Goal: Register for event/course

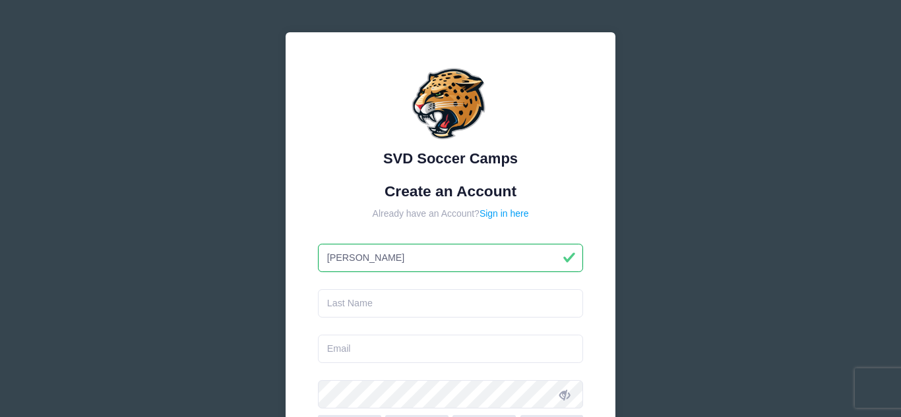
type input "[PERSON_NAME]"
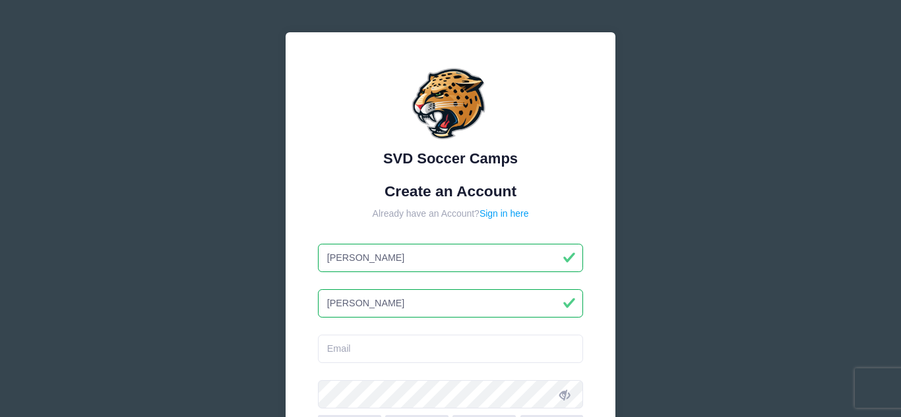
type input "[PERSON_NAME]"
type input "j"
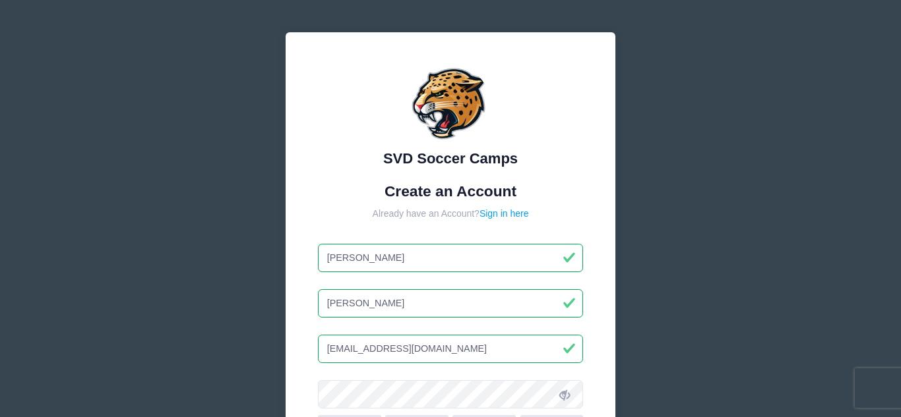
type input "[EMAIL_ADDRESS][DOMAIN_NAME]"
click at [736, 181] on div "SVD Soccer Camps Create an Account Already have an Account? Sign in here Jarrett" at bounding box center [450, 359] width 901 height 718
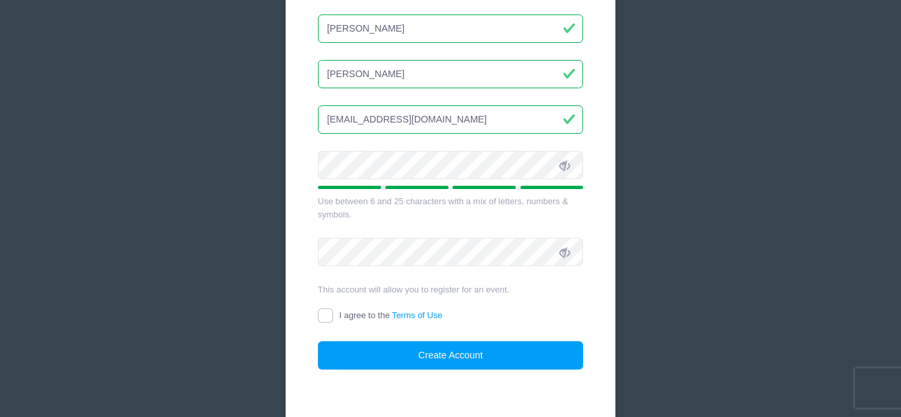
scroll to position [237, 0]
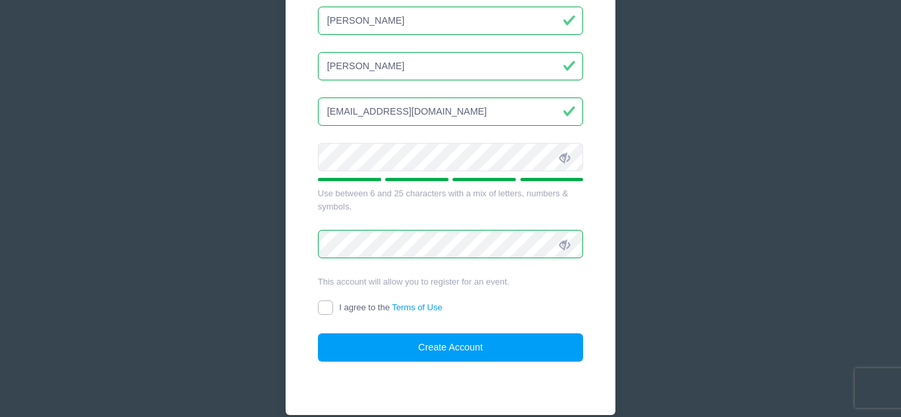
click at [326, 311] on input "I agree to the Terms of Use" at bounding box center [325, 308] width 15 height 15
checkbox input "true"
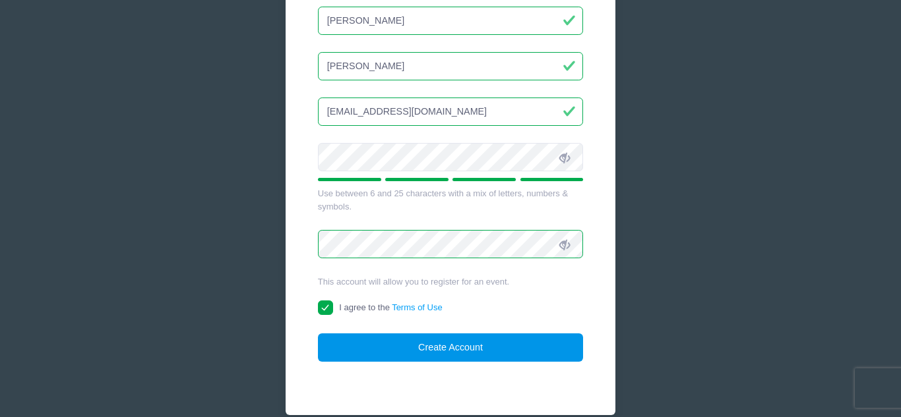
click at [358, 343] on button "Create Account" at bounding box center [451, 348] width 266 height 28
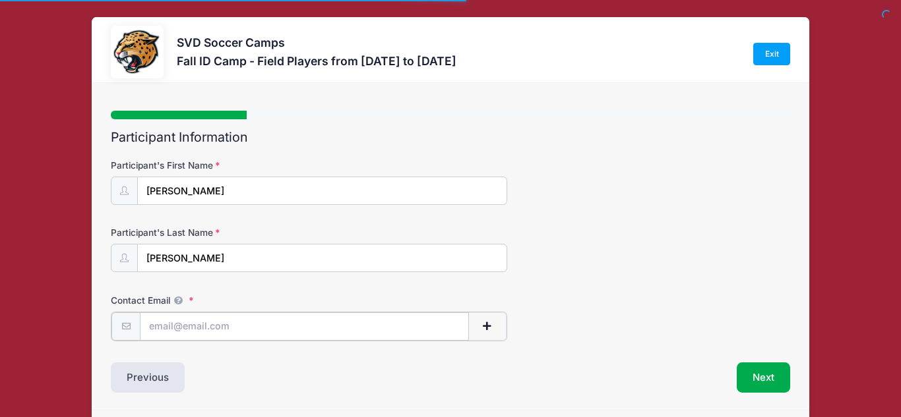
click at [355, 333] on input "Contact Email" at bounding box center [304, 327] width 329 height 28
click at [0, 0] on div at bounding box center [0, 0] width 0 height 0
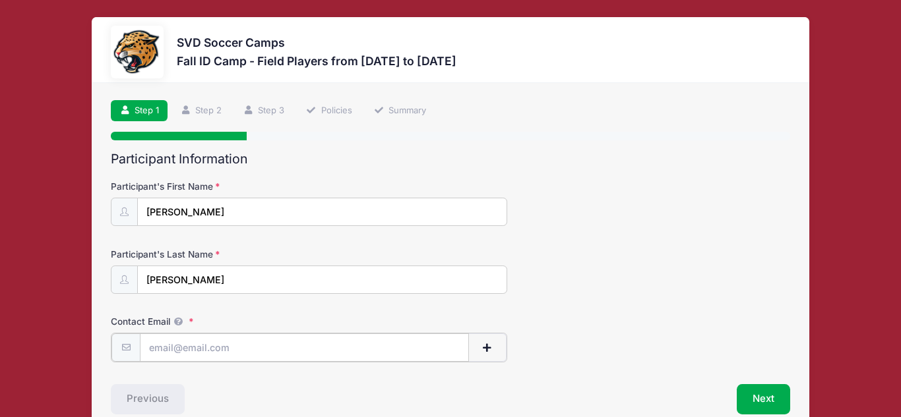
click at [241, 353] on input "Contact Email" at bounding box center [304, 348] width 329 height 28
type input "[EMAIL_ADDRESS][DOMAIN_NAME]"
click at [617, 284] on div "Participant's Last Name [PERSON_NAME]" at bounding box center [450, 271] width 679 height 46
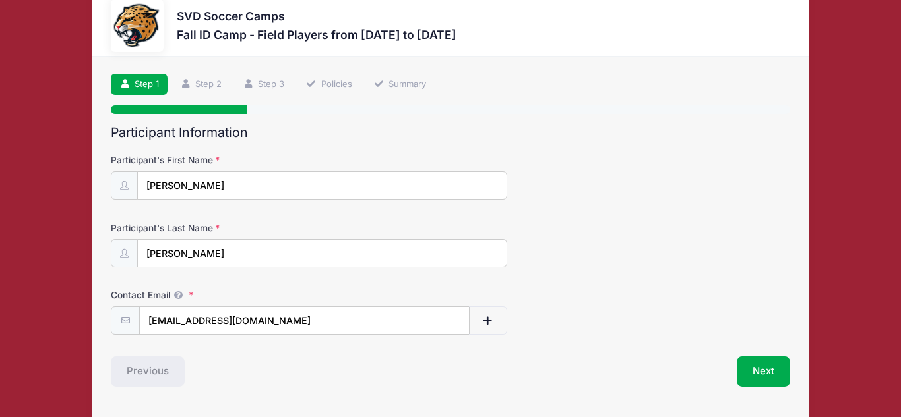
scroll to position [65, 0]
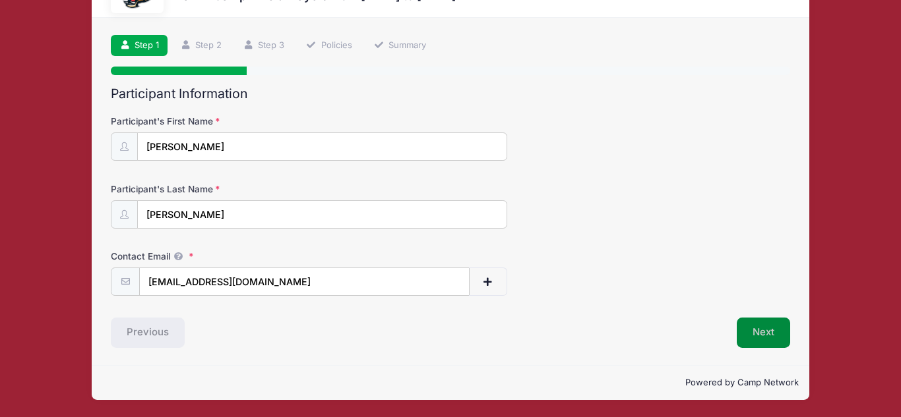
click at [777, 337] on button "Next" at bounding box center [763, 333] width 53 height 30
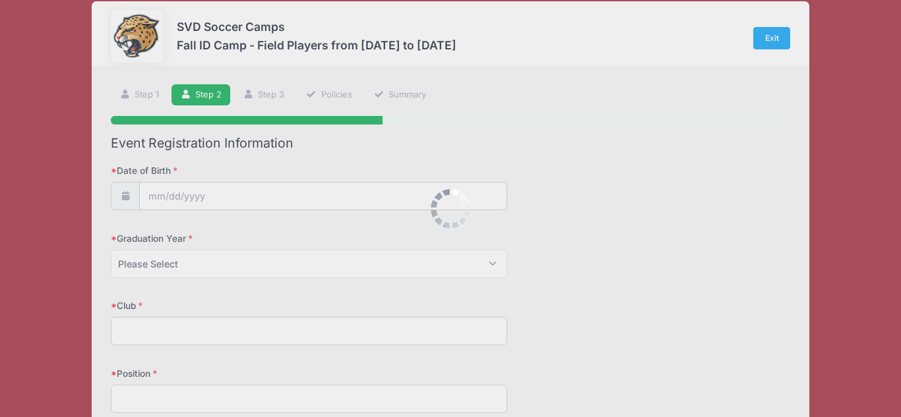
scroll to position [0, 0]
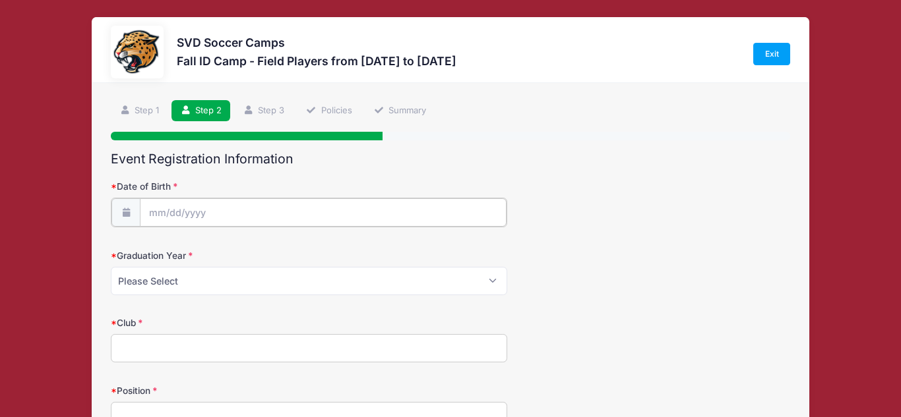
click at [344, 212] on input "Date of Birth" at bounding box center [323, 213] width 366 height 28
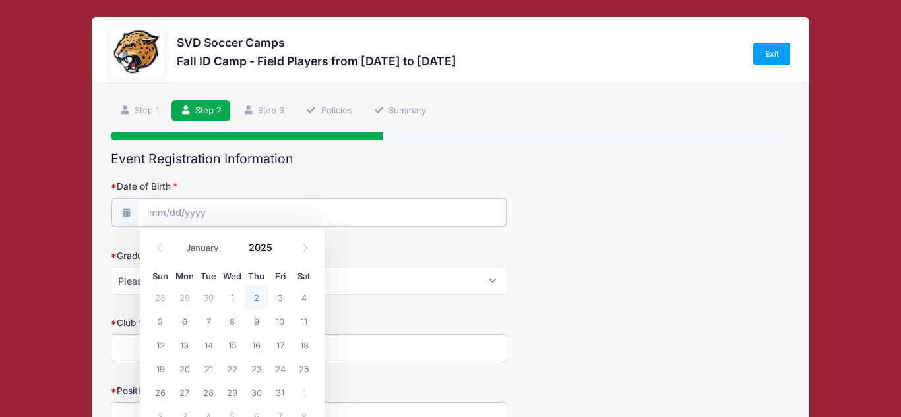
click at [193, 212] on input "Date of Birth" at bounding box center [323, 213] width 366 height 28
click at [162, 253] on span at bounding box center [159, 248] width 22 height 22
click at [155, 251] on icon at bounding box center [159, 248] width 9 height 9
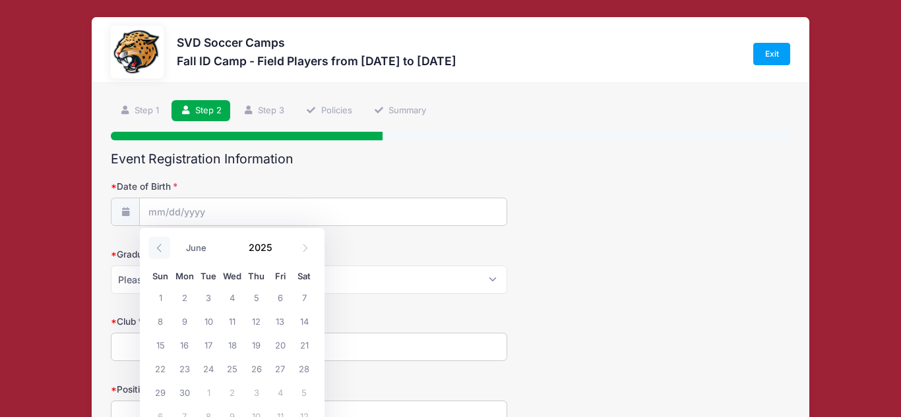
click at [155, 251] on icon at bounding box center [159, 248] width 9 height 9
click at [306, 254] on span at bounding box center [305, 248] width 22 height 22
select select "5"
click at [270, 247] on input "2025" at bounding box center [263, 247] width 43 height 20
click at [280, 253] on span at bounding box center [280, 252] width 9 height 10
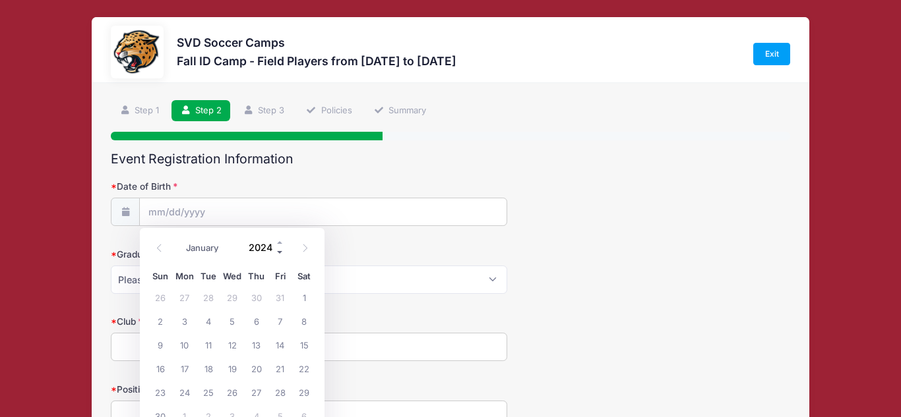
click at [280, 253] on span at bounding box center [280, 252] width 9 height 10
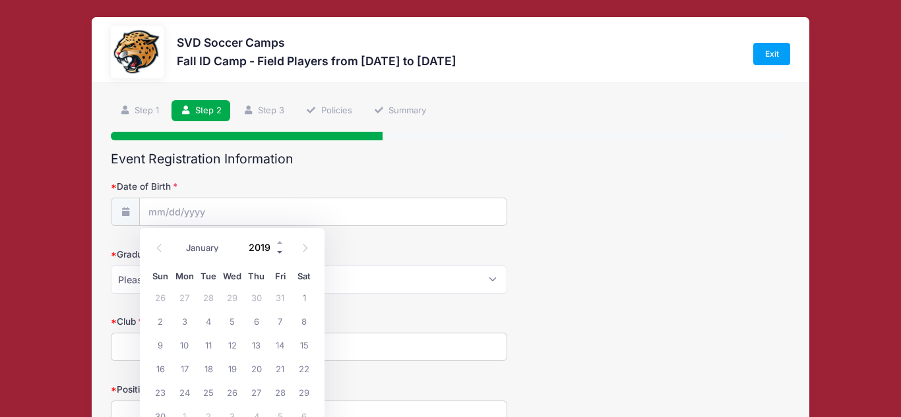
click at [280, 253] on span at bounding box center [280, 252] width 9 height 10
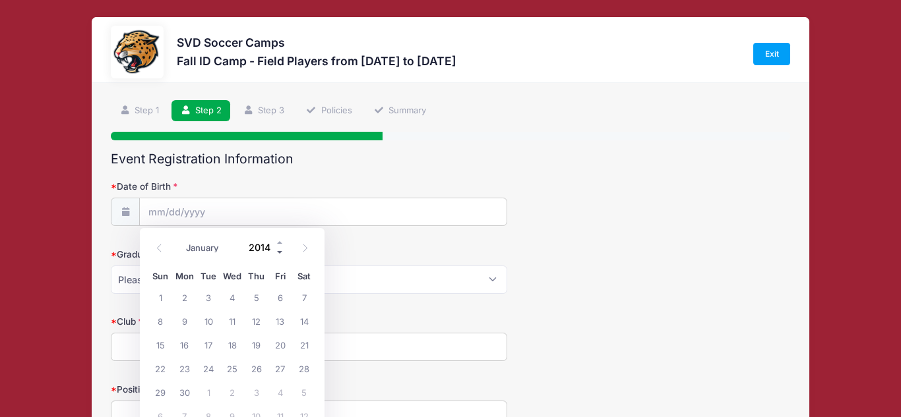
click at [280, 253] on span at bounding box center [280, 252] width 9 height 10
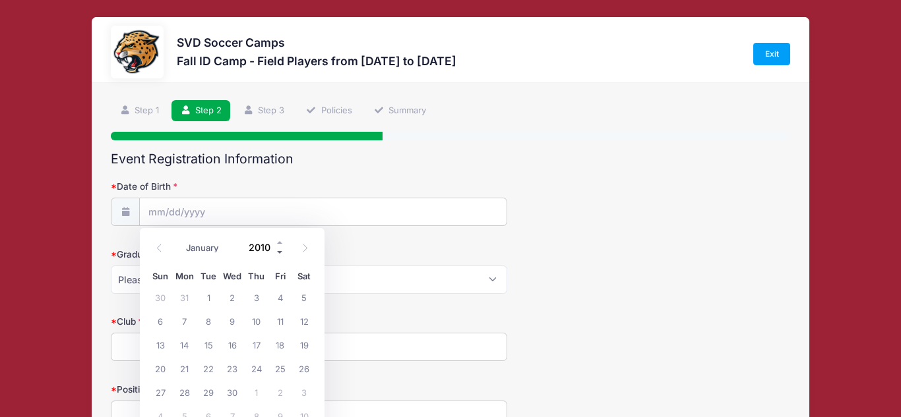
type input "2009"
click at [234, 322] on span "10" at bounding box center [232, 321] width 24 height 24
type input "[DATE]"
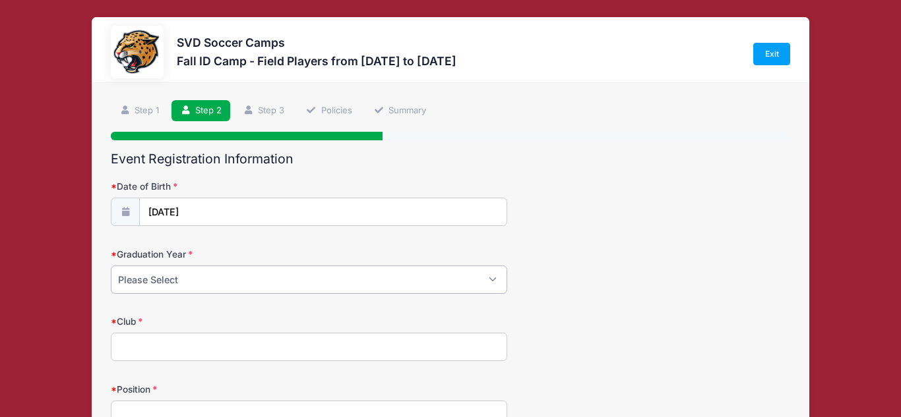
click at [237, 279] on select "Please Select 2024 2025 2026 2027 2028 2029" at bounding box center [309, 280] width 396 height 28
select select "2027"
click at [111, 266] on select "Please Select 2024 2025 2026 2027 2028 2029" at bounding box center [309, 280] width 396 height 28
click at [187, 344] on input "Club" at bounding box center [309, 347] width 396 height 28
type input "[US_STATE] Futbol Academy"
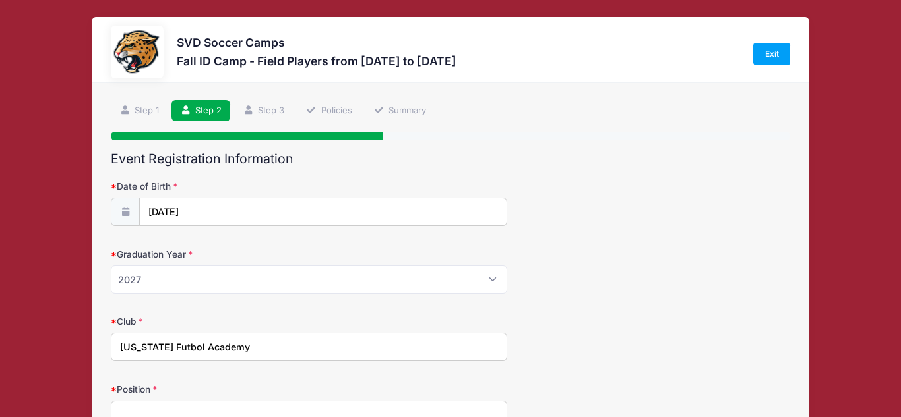
click at [618, 283] on div "Graduation Year Please Select 2024 2025 2026 2027 2028 2029" at bounding box center [450, 271] width 679 height 46
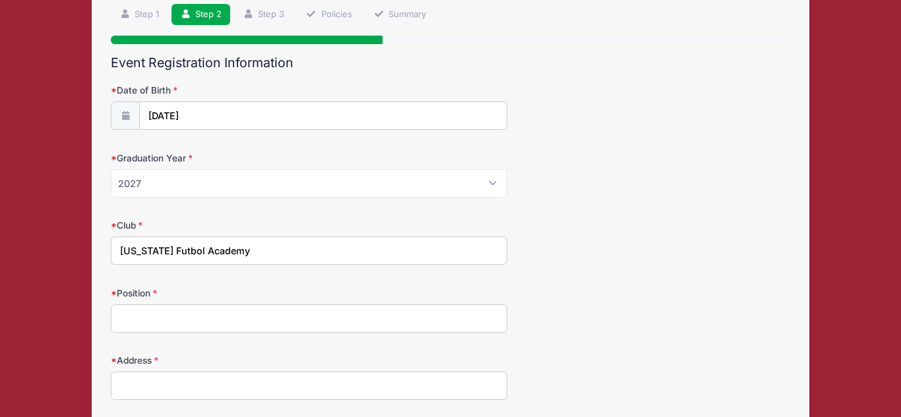
scroll to position [106, 0]
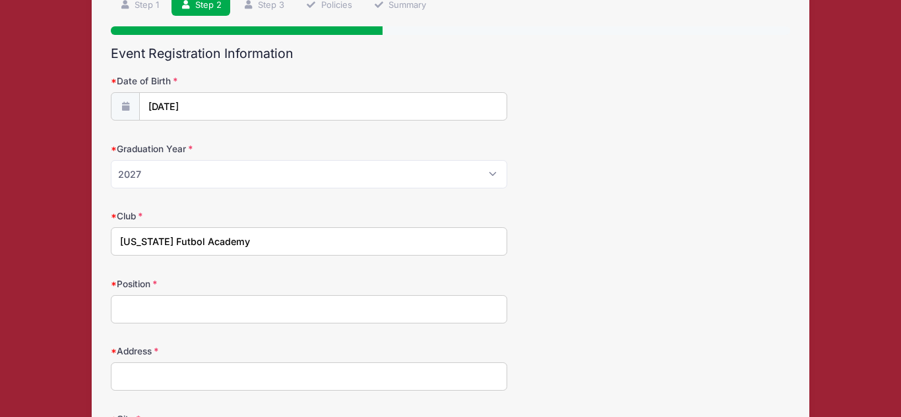
click at [415, 317] on input "Position" at bounding box center [309, 309] width 396 height 28
type input "Center Back"
click at [326, 381] on input "Address" at bounding box center [309, 377] width 396 height 28
click at [696, 224] on div "Club [US_STATE] Futbol Academy" at bounding box center [450, 233] width 679 height 46
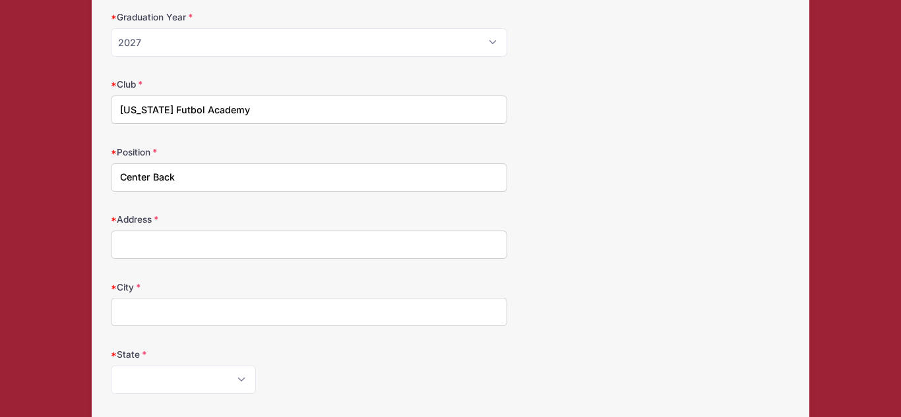
scroll to position [211, 0]
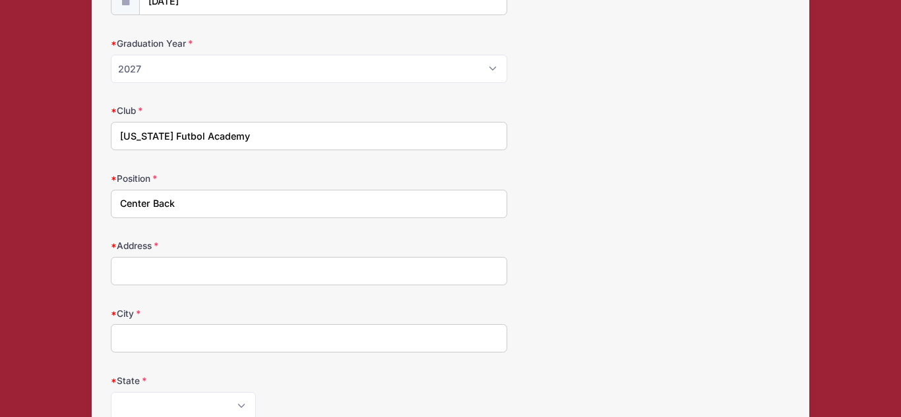
click at [159, 244] on label "Address" at bounding box center [224, 245] width 226 height 13
click at [159, 257] on input "Address" at bounding box center [309, 271] width 396 height 28
type input "[STREET_ADDRESS]"
click at [193, 349] on input "City" at bounding box center [309, 339] width 396 height 28
type input "Norton Shores"
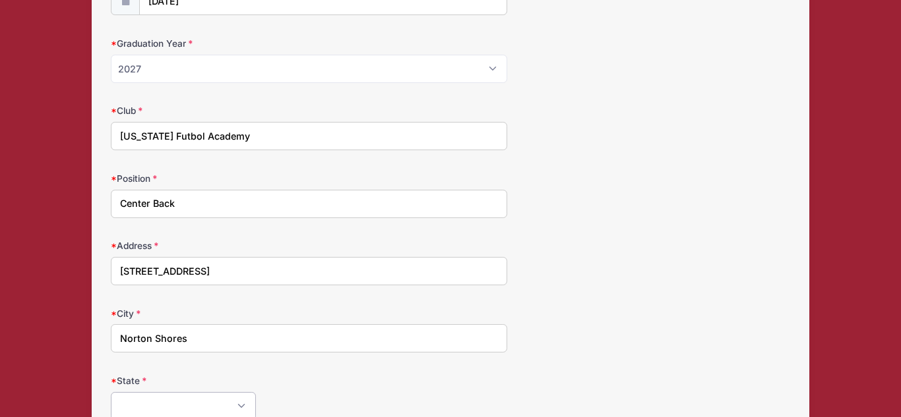
scroll to position [214, 0]
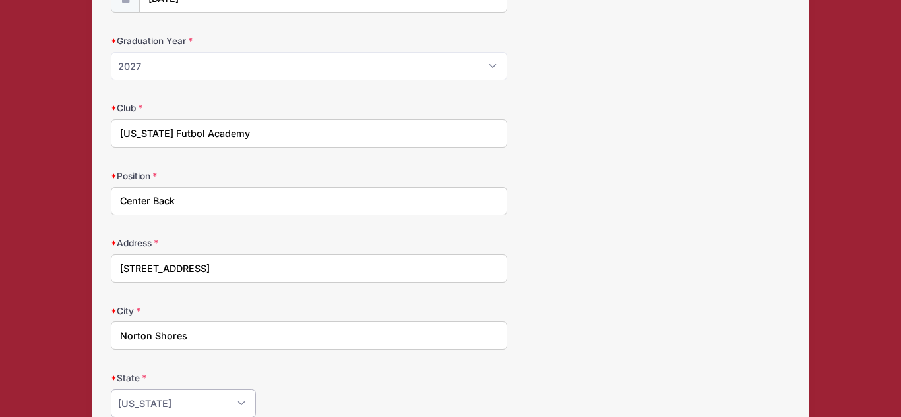
select select "MI"
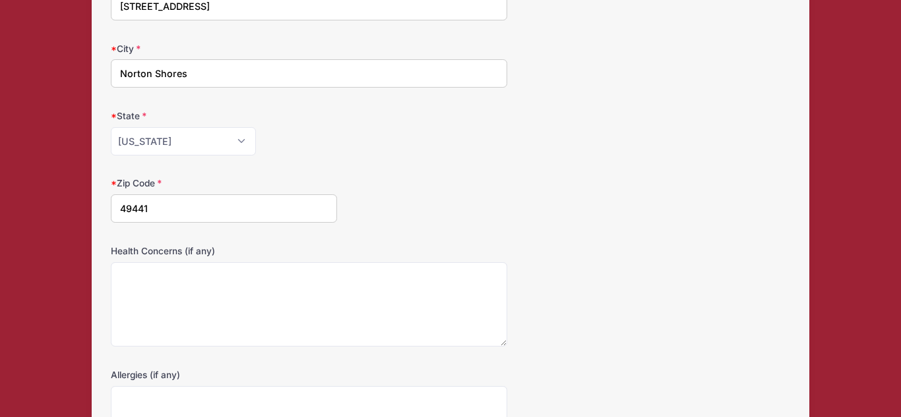
type input "49441"
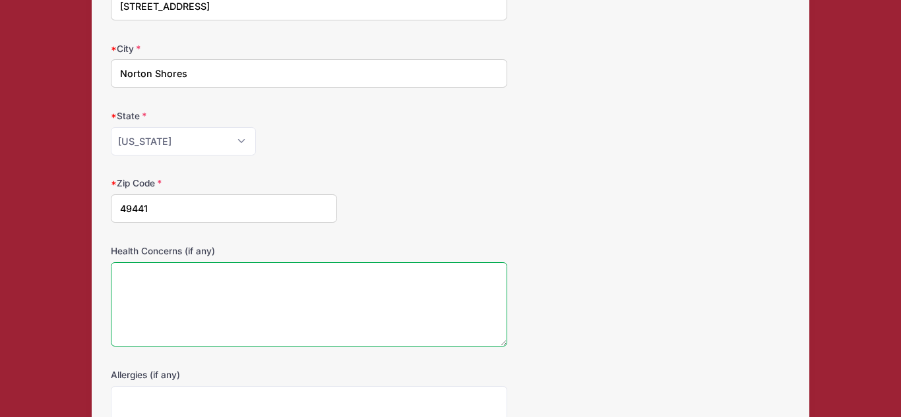
click at [208, 278] on textarea "Health Concerns (if any)" at bounding box center [309, 305] width 396 height 85
type textarea "None"
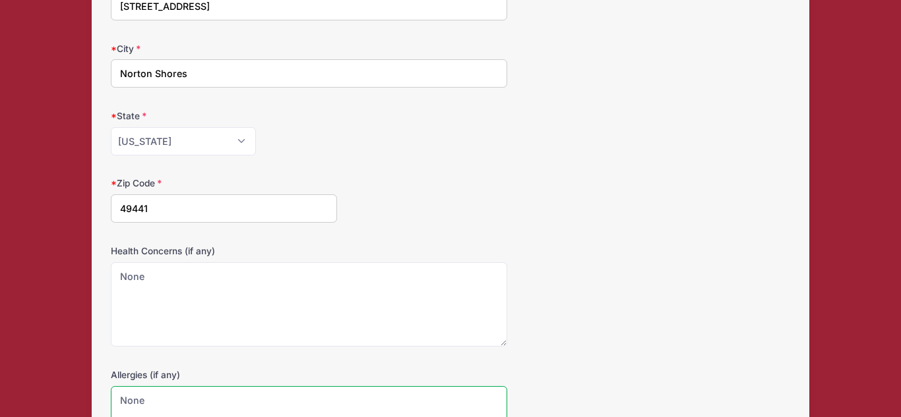
type textarea "None"
click at [456, 226] on form "Date of Birth [DATE] Graduation Year Please Select 2024 2025 2026 2027 2028 202…" at bounding box center [450, 87] width 679 height 767
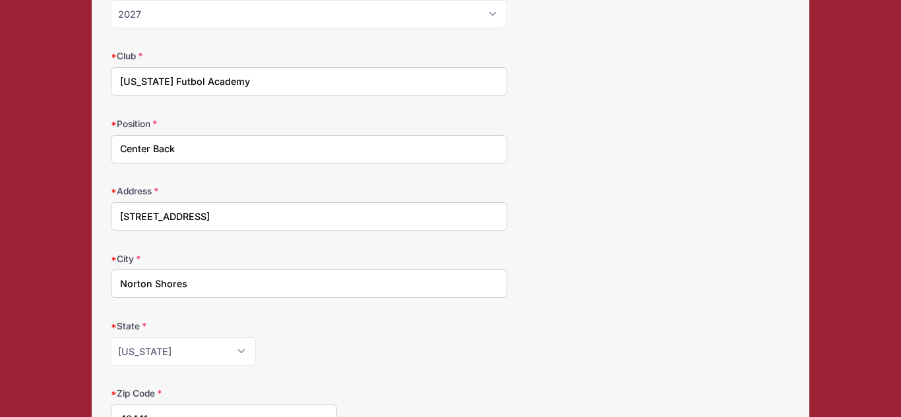
scroll to position [265, 0]
click at [356, 82] on input "[US_STATE] Futbol Academy" at bounding box center [309, 82] width 396 height 28
click at [658, 181] on form "Date of Birth [DATE] Graduation Year Please Select 2024 2025 2026 2027 2028 202…" at bounding box center [450, 298] width 679 height 767
click at [237, 80] on input "[US_STATE] Futbol Academy MLS Next U17, [GEOGRAPHIC_DATA]" at bounding box center [309, 82] width 396 height 28
type input "[US_STATE] Futbol Academy (AC of [GEOGRAPHIC_DATA]), MLS Next U17, [GEOGRAPHIC_…"
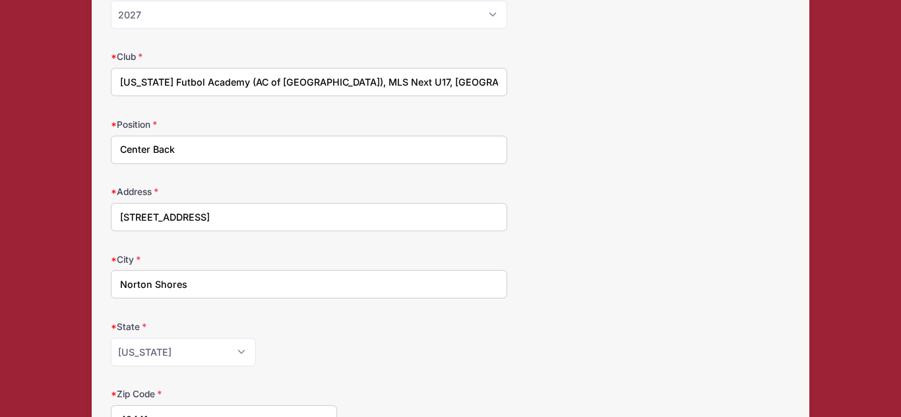
click at [625, 300] on form "Date of Birth [DATE] Graduation Year Please Select 2024 2025 2026 2027 2028 202…" at bounding box center [450, 298] width 679 height 767
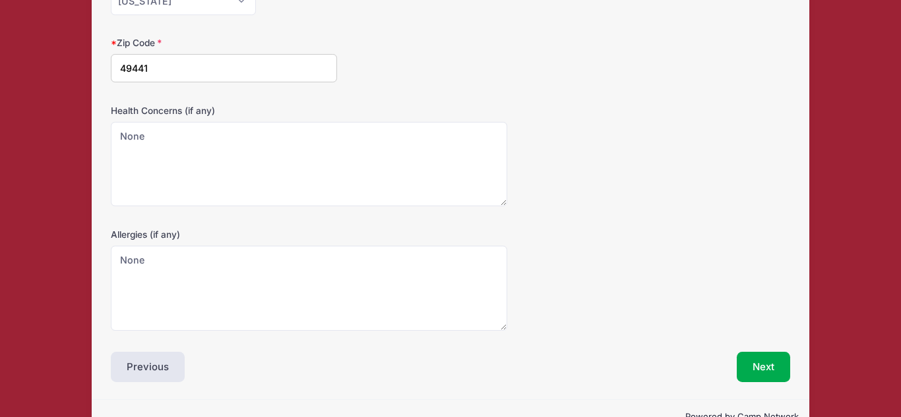
scroll to position [651, 0]
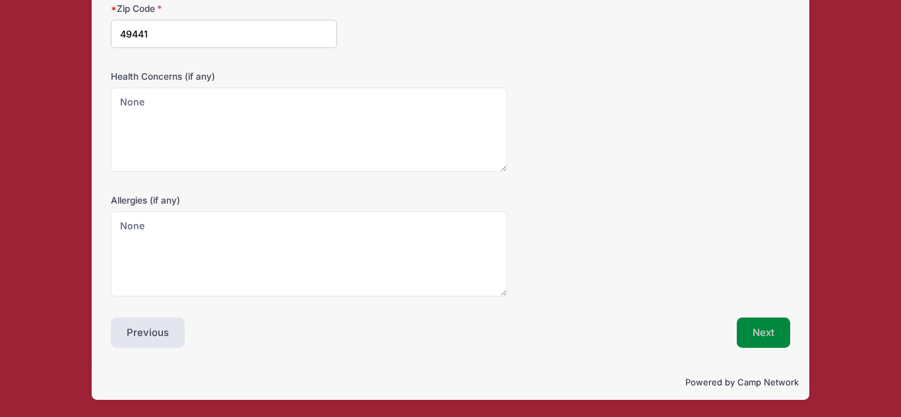
click at [768, 342] on button "Next" at bounding box center [763, 333] width 53 height 30
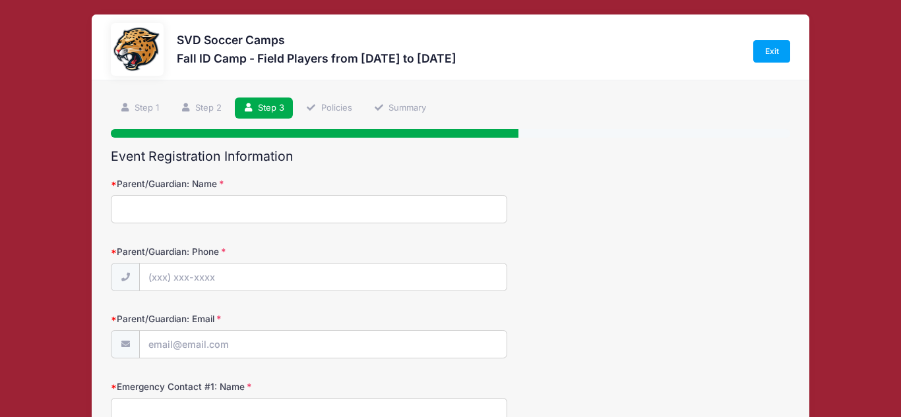
scroll to position [0, 0]
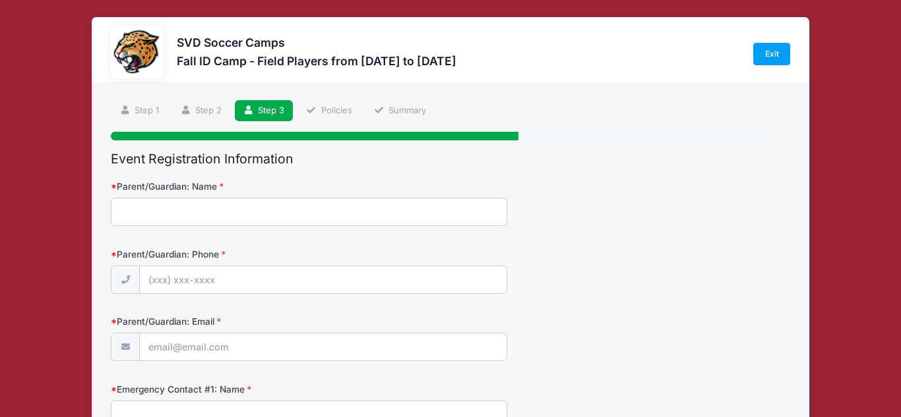
click at [329, 202] on input "Parent/Guardian: Name" at bounding box center [309, 212] width 396 height 28
type input "[PERSON_NAME]"
type input "[PHONE_NUMBER]"
click at [253, 346] on input "Parent/Guardian: Email" at bounding box center [323, 348] width 366 height 28
type input "[EMAIL_ADDRESS][DOMAIN_NAME]"
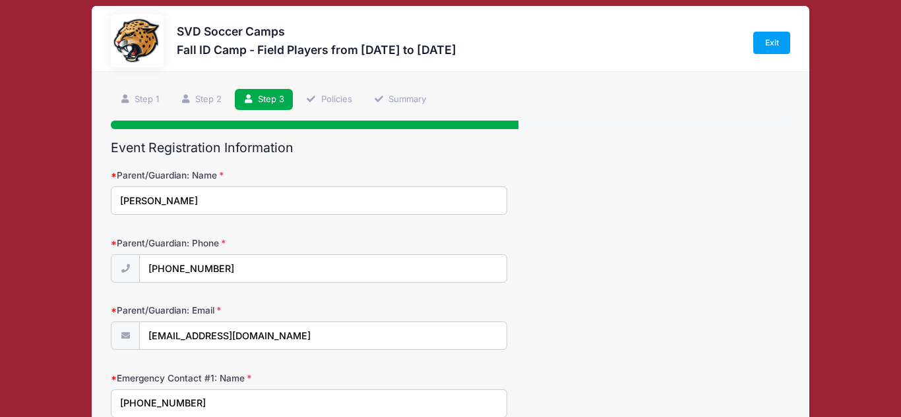
scroll to position [269, 0]
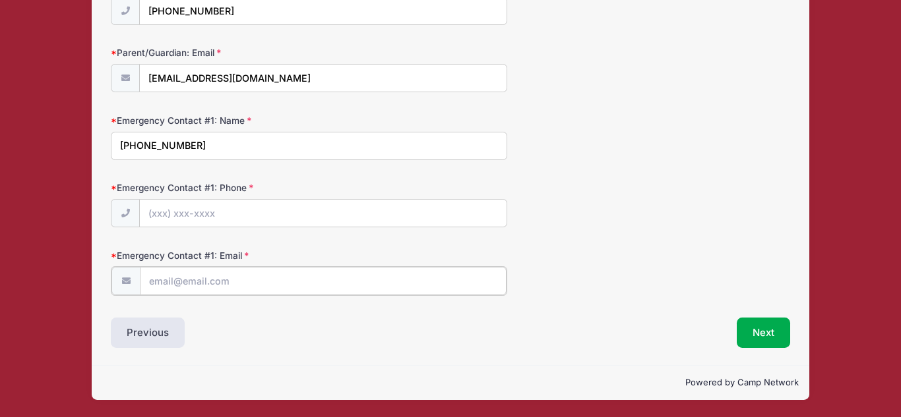
click at [216, 285] on input "Emergency Contact #1: Email" at bounding box center [323, 281] width 366 height 28
click at [221, 156] on input "[PHONE_NUMBER]" at bounding box center [309, 147] width 396 height 28
type input "2"
type input "[PERSON_NAME]"
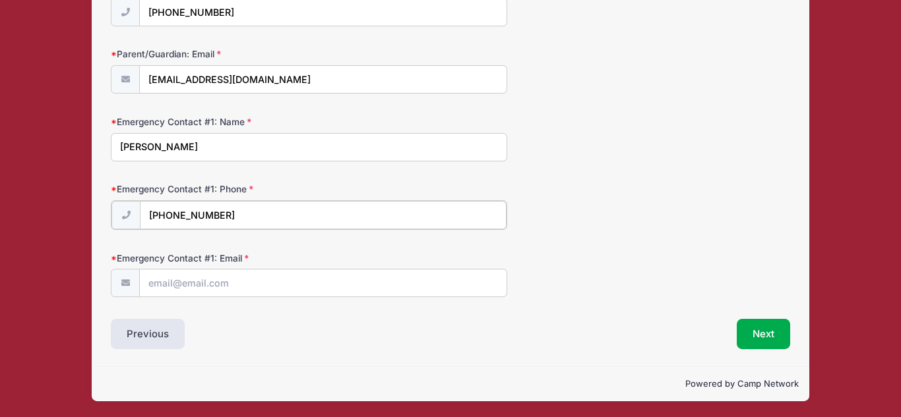
type input "[PHONE_NUMBER]"
type input "j"
type input "[EMAIL_ADDRESS][DOMAIN_NAME]"
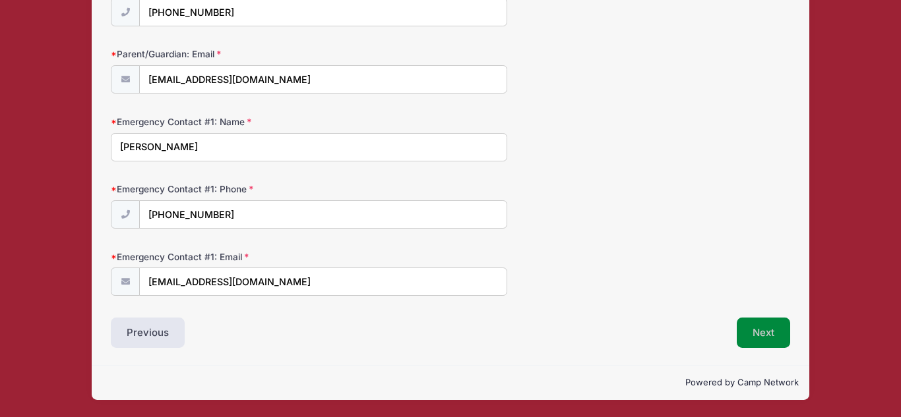
click at [774, 339] on button "Next" at bounding box center [763, 333] width 53 height 30
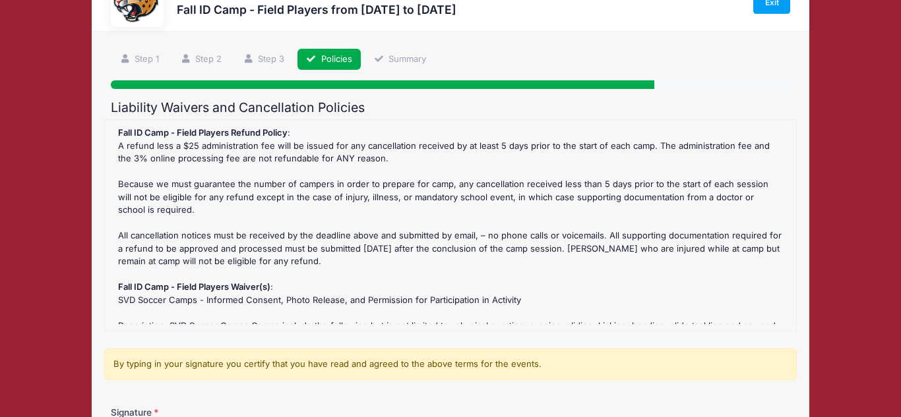
scroll to position [0, 0]
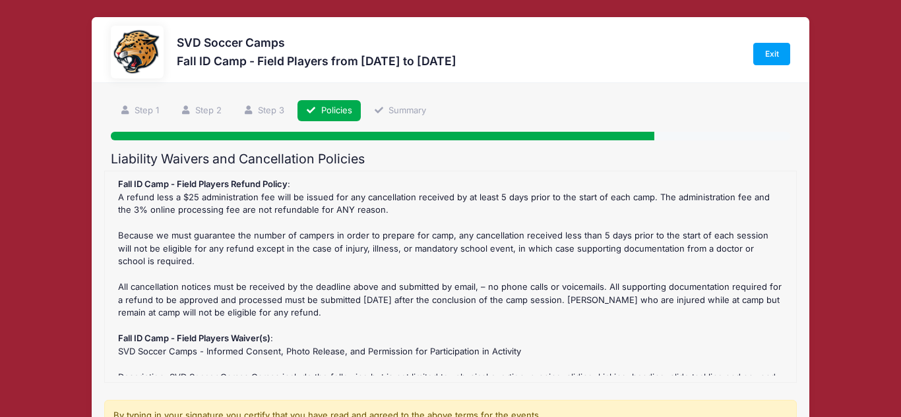
click at [512, 242] on div "Fall ID Camp - Field Players Refund Policy : A refund less a $25 administration…" at bounding box center [449, 277] width 677 height 198
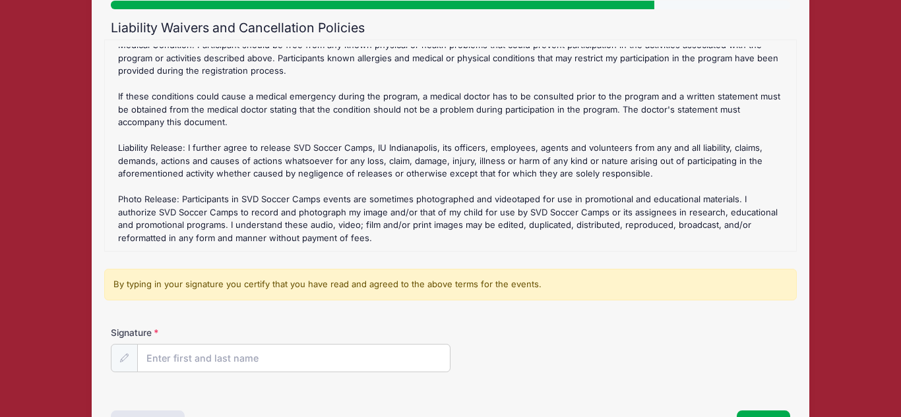
scroll to position [133, 0]
click at [240, 356] on input "Signature" at bounding box center [294, 358] width 312 height 28
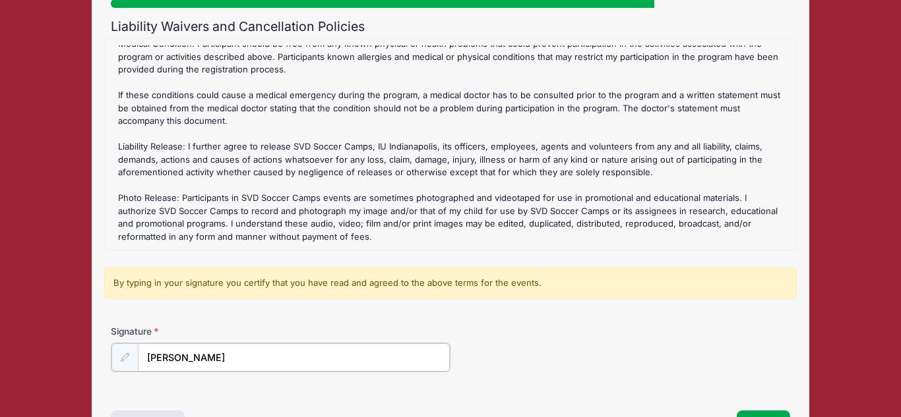
type input "J"
type input "[PERSON_NAME]"
click at [618, 384] on div "Signature [PERSON_NAME]" at bounding box center [450, 358] width 692 height 67
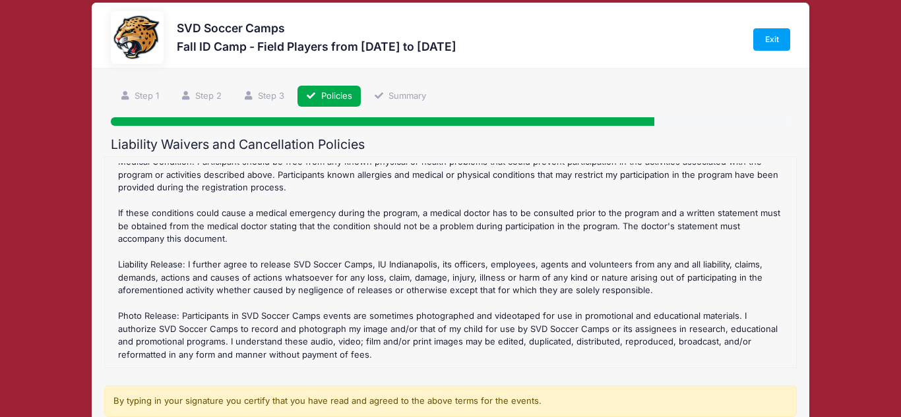
scroll to position [0, 0]
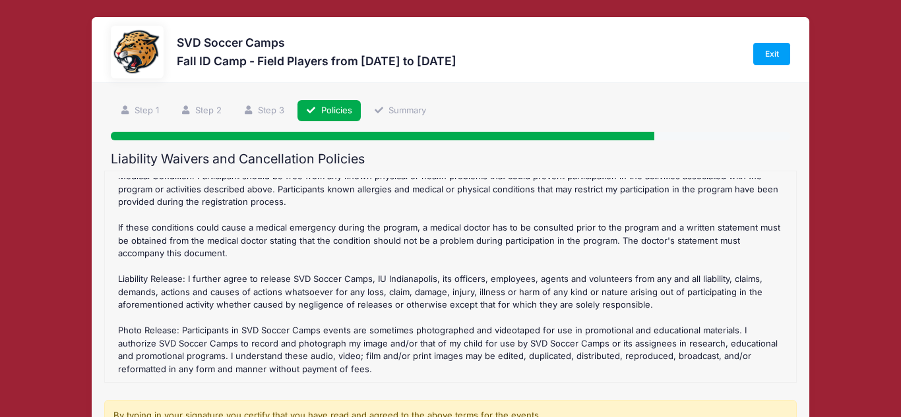
click at [468, 286] on div "Fall ID Camp - Field Players Refund Policy : A refund less a $25 administration…" at bounding box center [449, 277] width 677 height 198
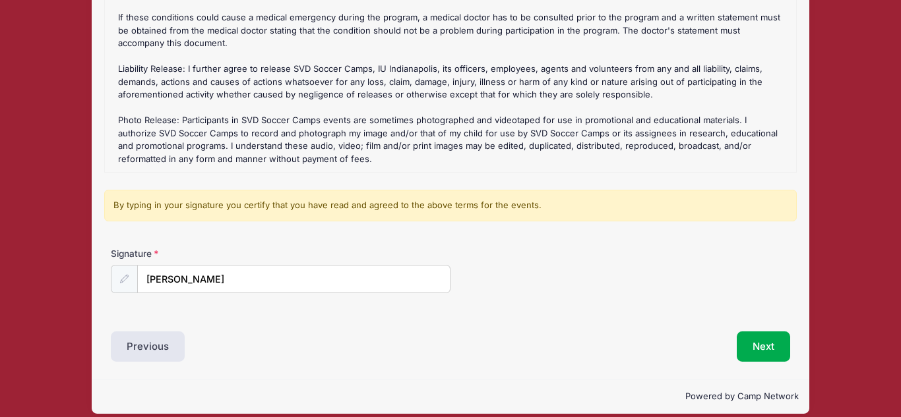
scroll to position [224, 0]
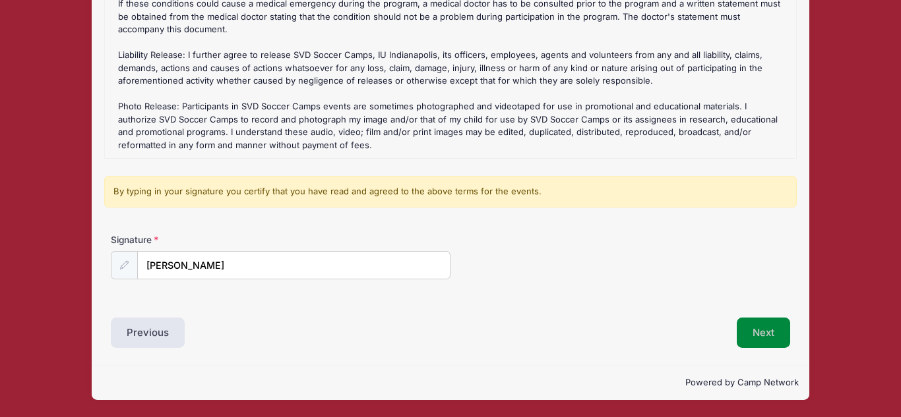
click at [764, 321] on button "Next" at bounding box center [763, 333] width 53 height 30
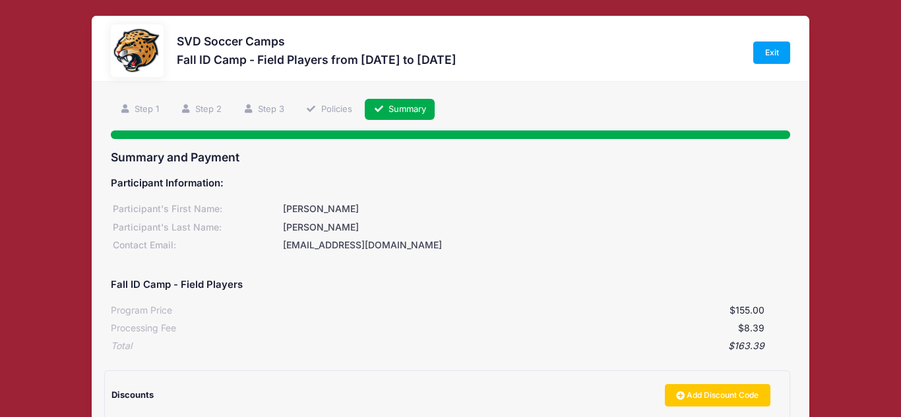
scroll to position [0, 0]
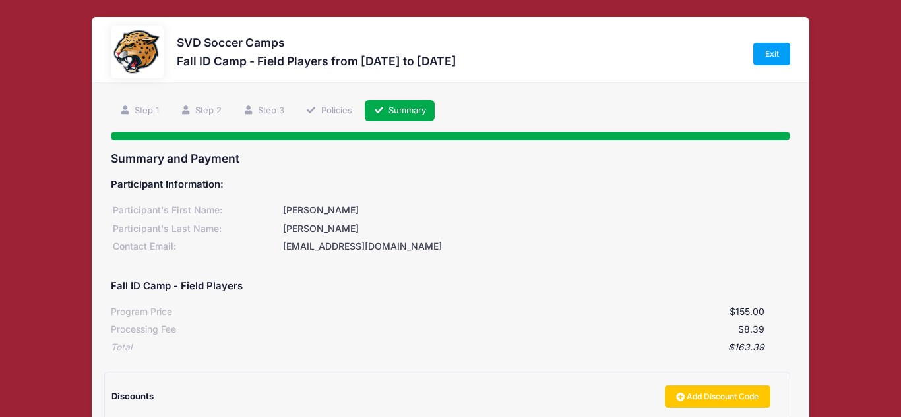
click at [762, 244] on div "[EMAIL_ADDRESS][DOMAIN_NAME]" at bounding box center [535, 247] width 509 height 14
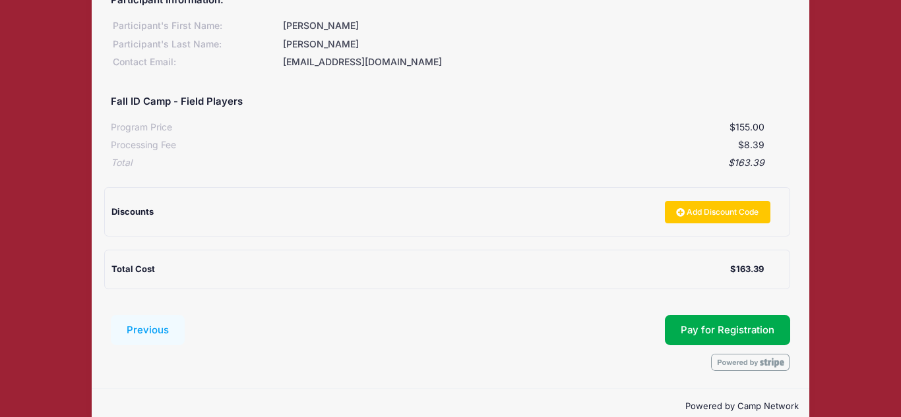
scroll to position [208, 0]
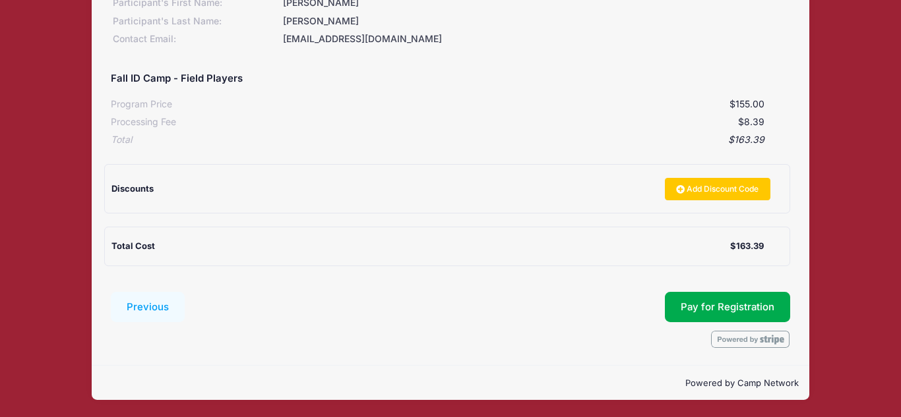
click at [551, 121] on div "$8.39" at bounding box center [470, 122] width 588 height 14
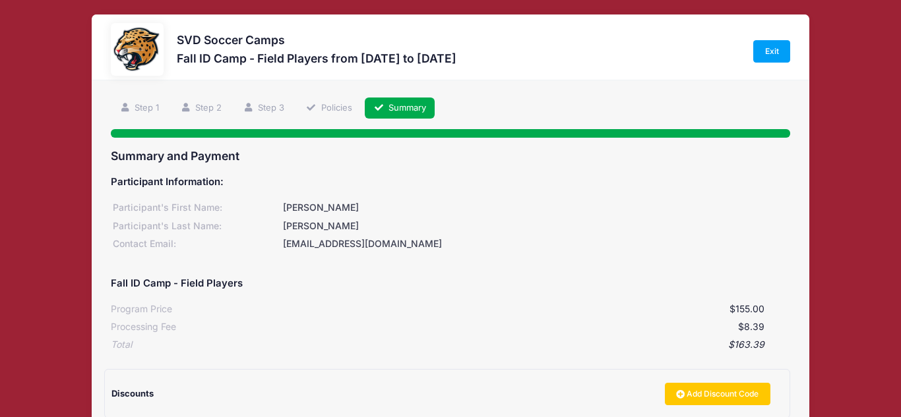
scroll to position [0, 0]
